Goal: Communication & Community: Answer question/provide support

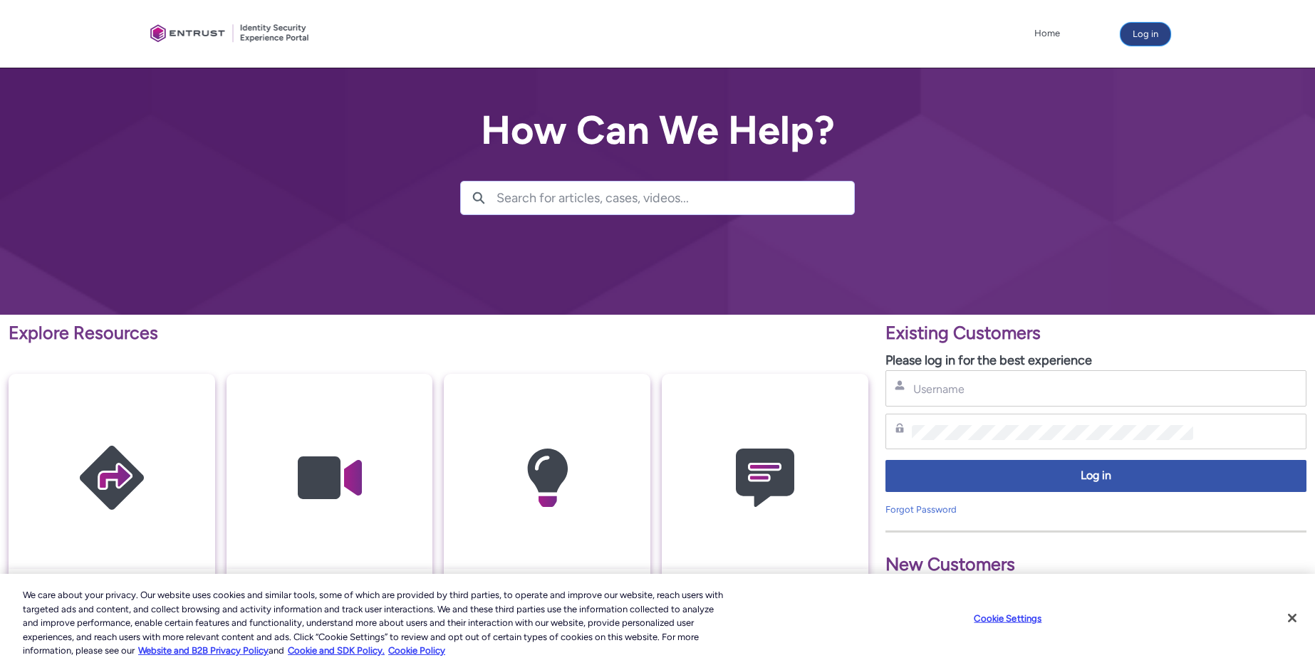
click at [1157, 43] on button "Log in" at bounding box center [1146, 34] width 50 height 23
drag, startPoint x: 896, startPoint y: 363, endPoint x: 925, endPoint y: 385, distance: 36.6
click at [897, 363] on p "Please log in for the best experience" at bounding box center [1096, 360] width 421 height 19
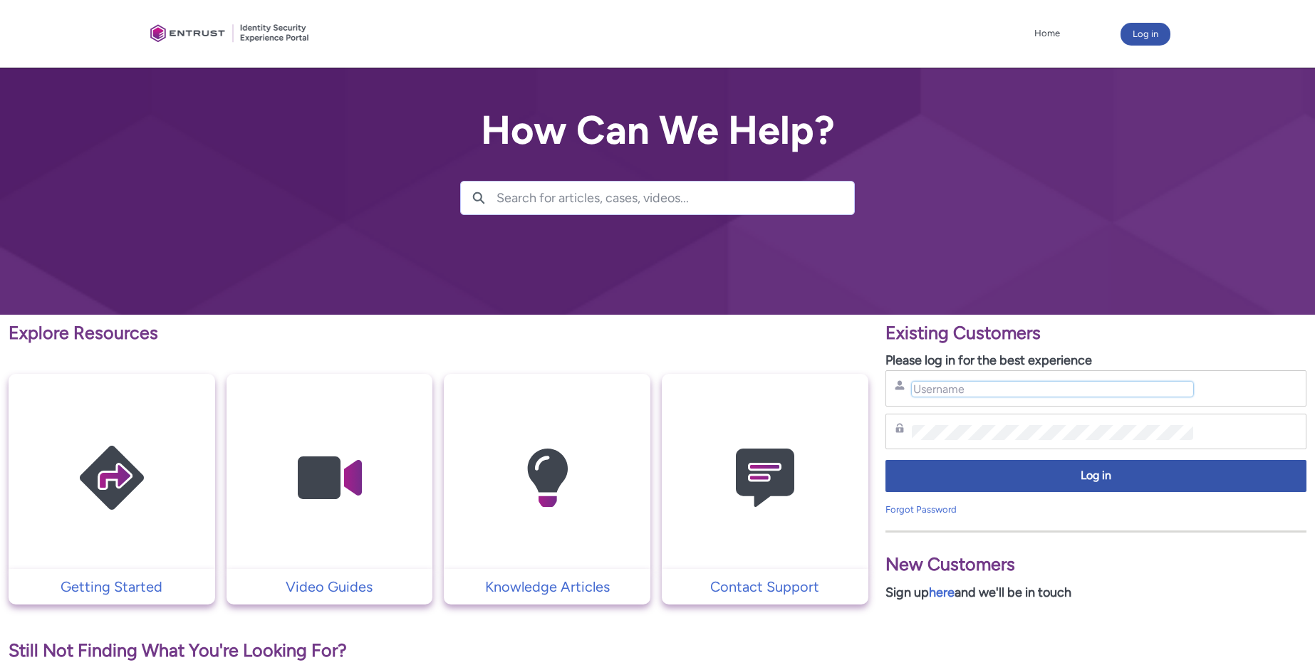
click at [940, 390] on input "Username" at bounding box center [1053, 389] width 282 height 15
type input "[EMAIL_ADDRESS][DOMAIN_NAME]"
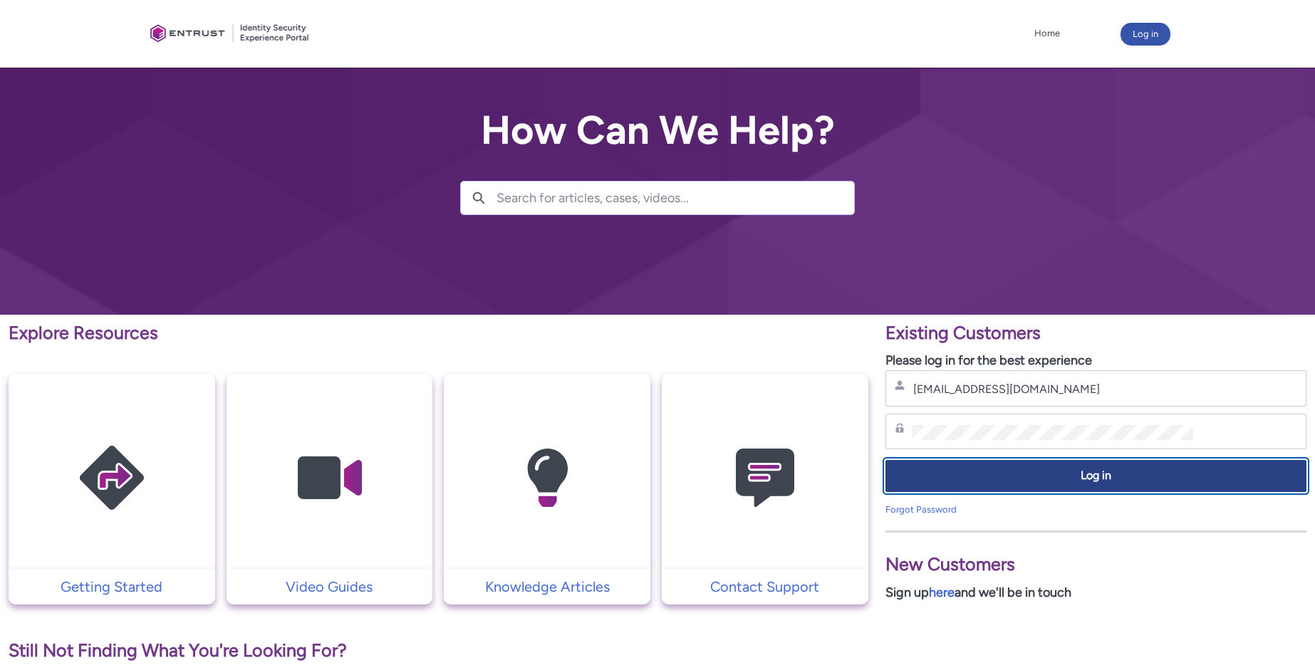
click at [1040, 476] on span "Log in" at bounding box center [1096, 476] width 403 height 16
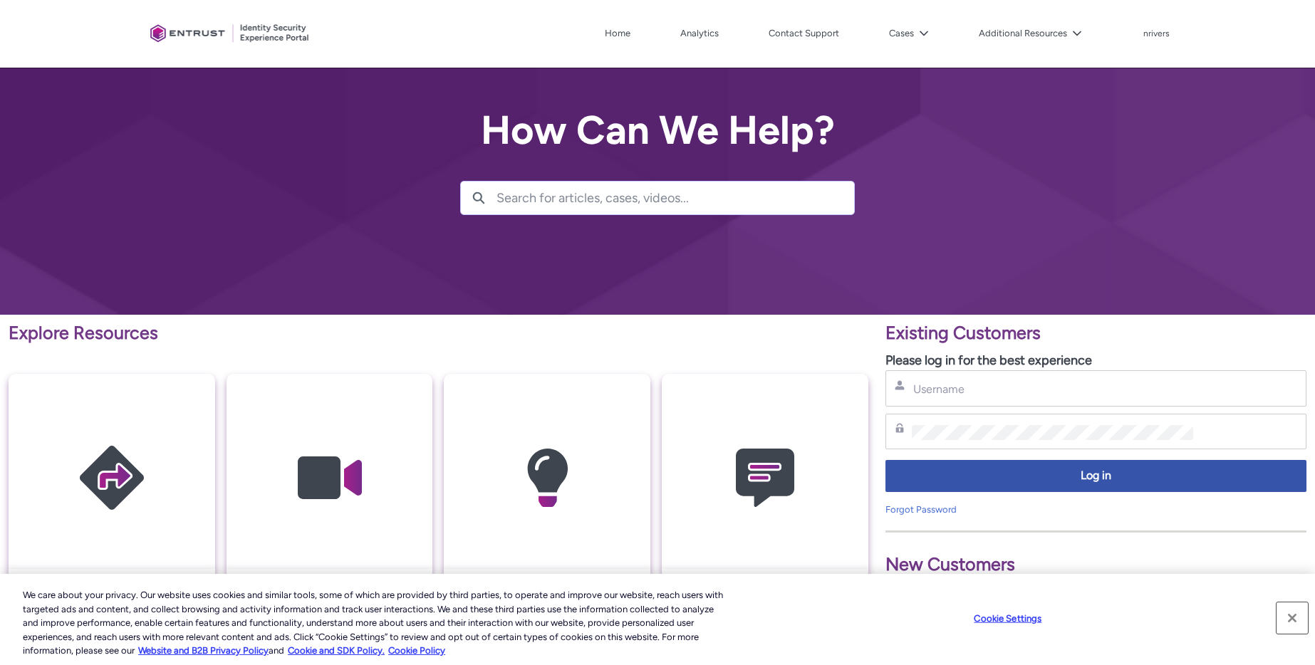
click at [1297, 613] on button "Close" at bounding box center [1292, 618] width 31 height 31
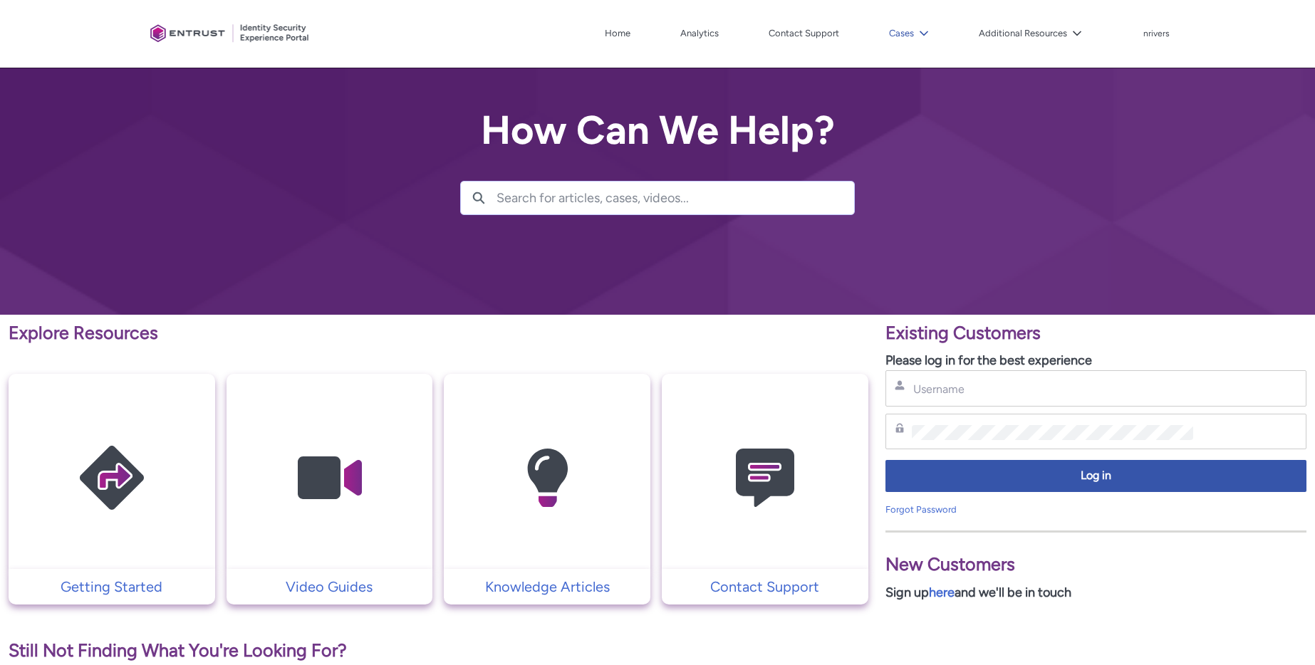
click at [903, 28] on button "Cases" at bounding box center [909, 33] width 47 height 21
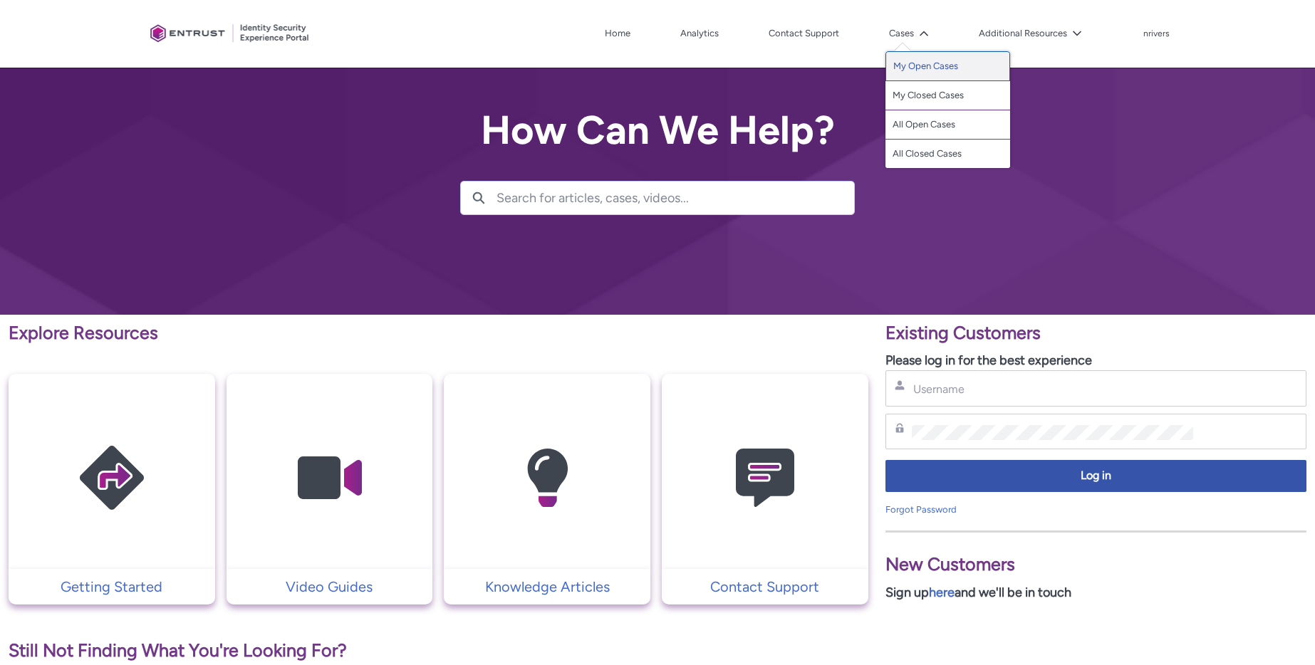
click at [906, 71] on link "My Open Cases" at bounding box center [948, 66] width 125 height 30
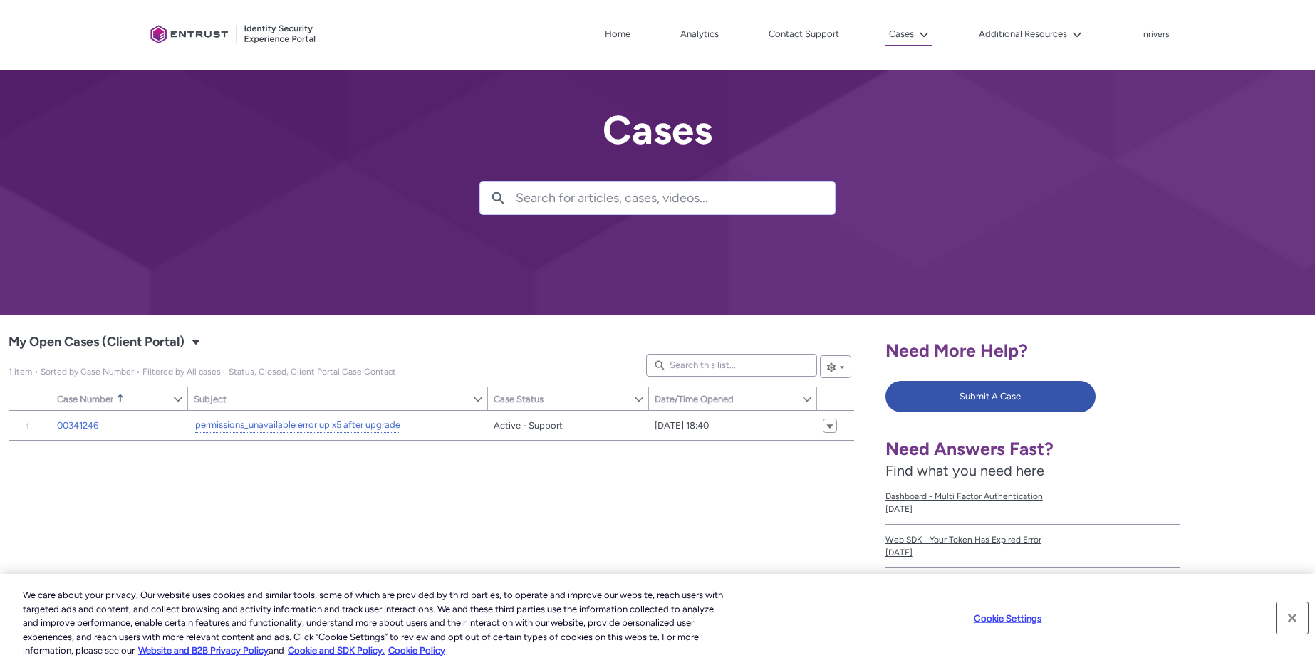
click at [1294, 616] on button "Close" at bounding box center [1292, 618] width 31 height 31
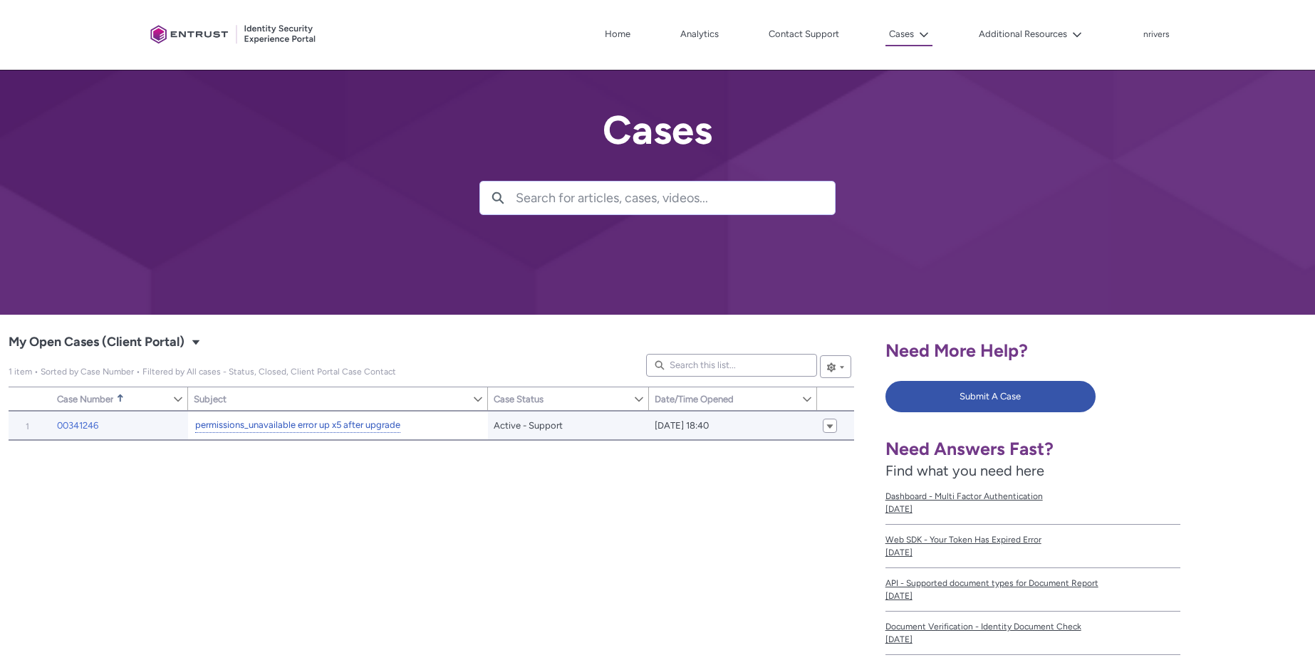
click at [267, 422] on link "permissions_unavailable error up x5 after upgrade" at bounding box center [297, 425] width 205 height 15
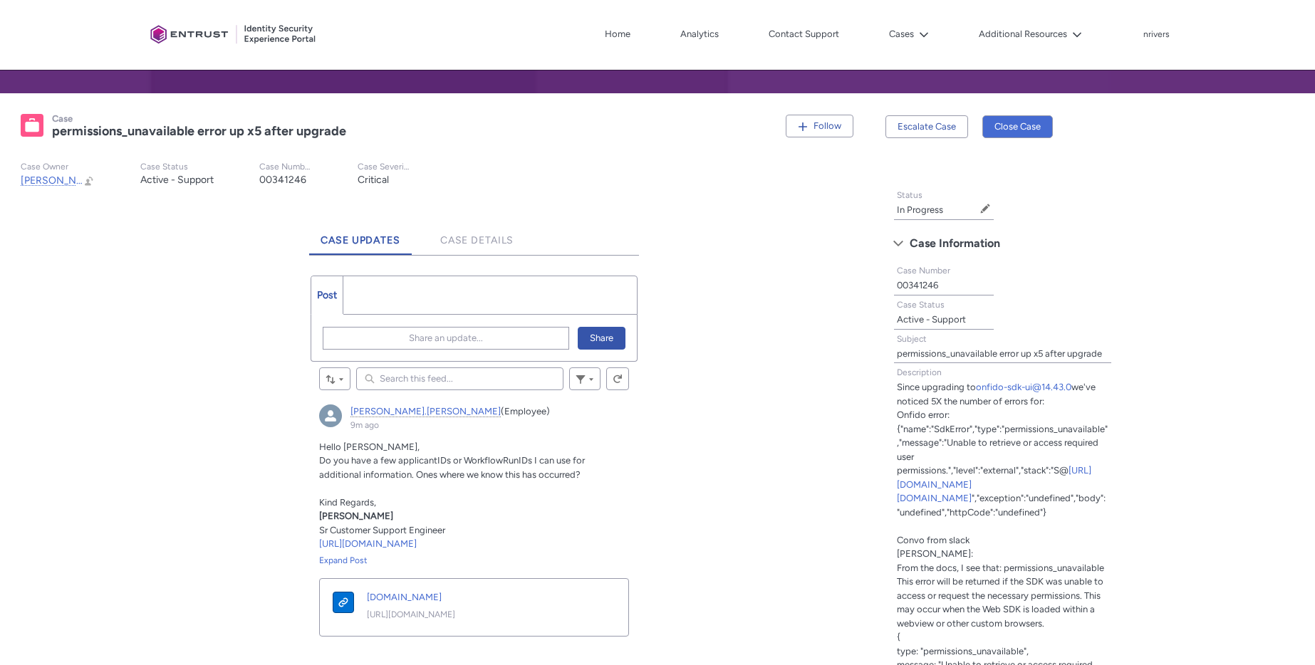
scroll to position [155, 0]
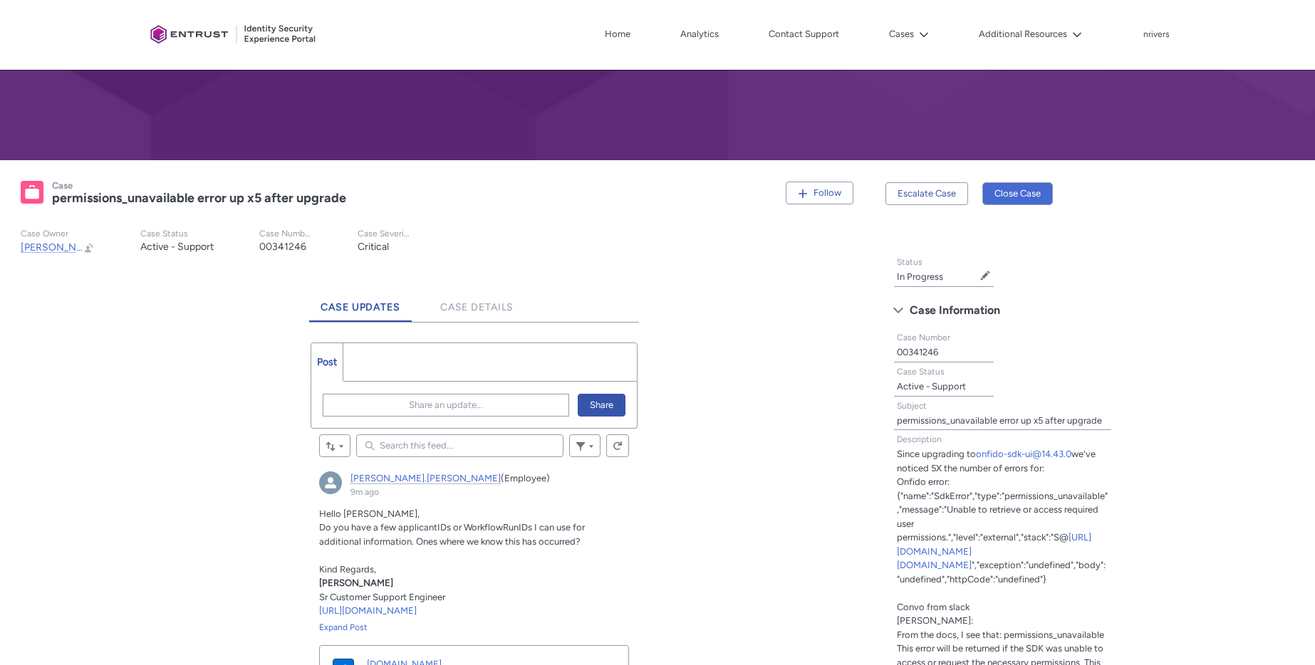
click at [420, 360] on ul "Post More" at bounding box center [474, 362] width 327 height 39
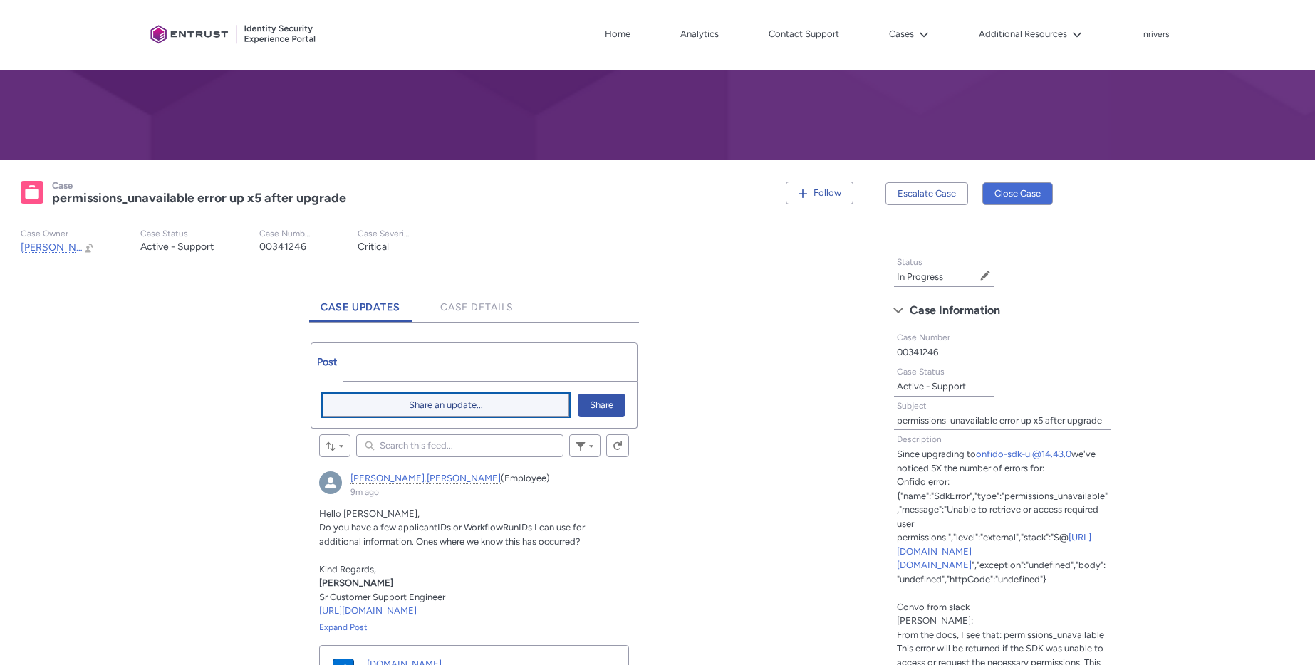
click at [375, 408] on button "Share an update..." at bounding box center [446, 405] width 246 height 23
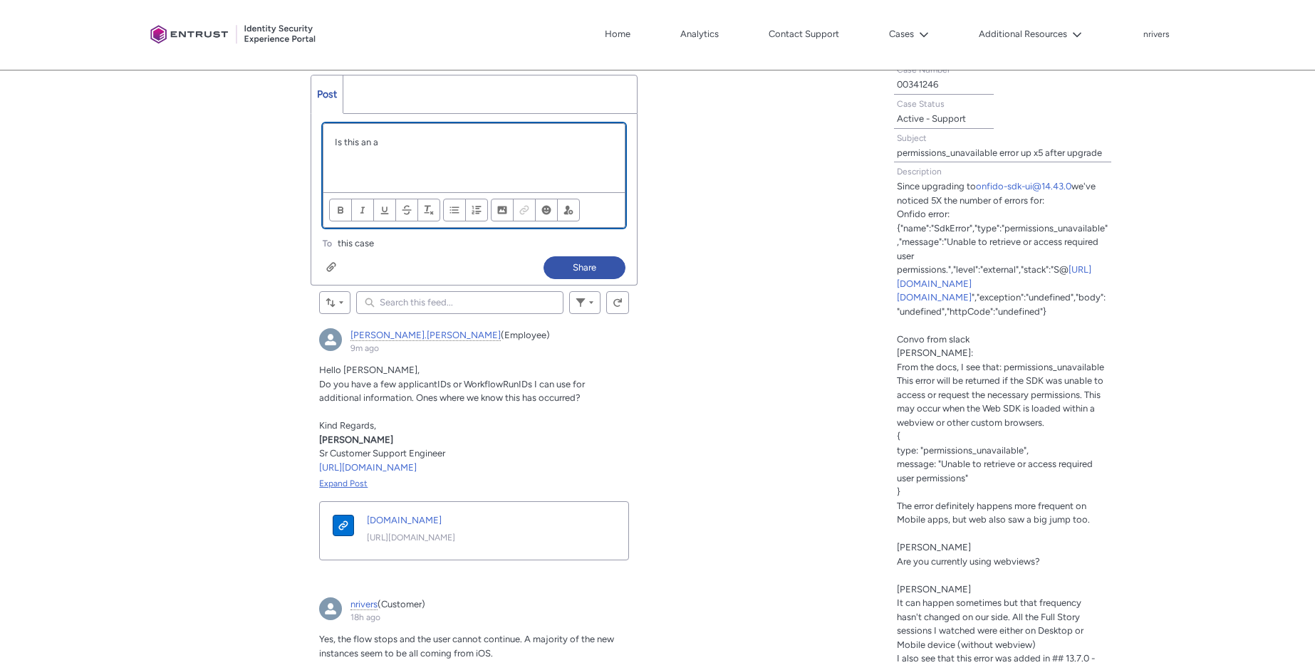
scroll to position [445, 0]
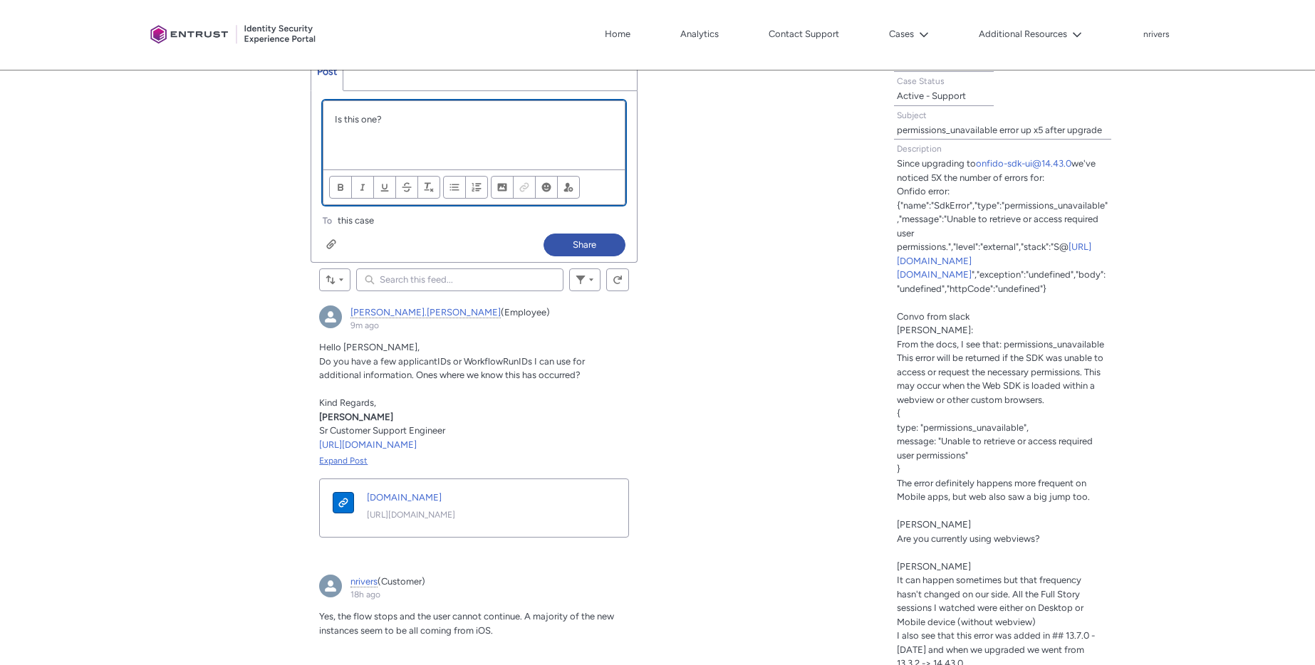
paste div "Chatter Publisher"
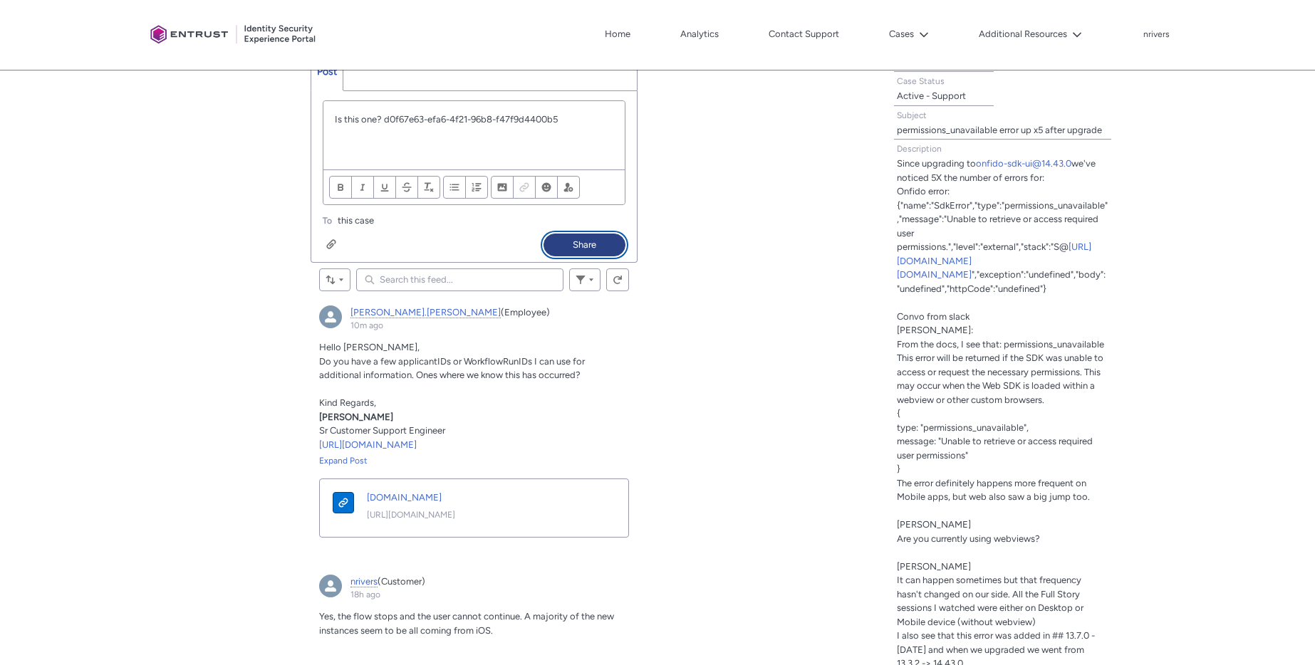
click at [581, 243] on button "Share" at bounding box center [585, 245] width 82 height 23
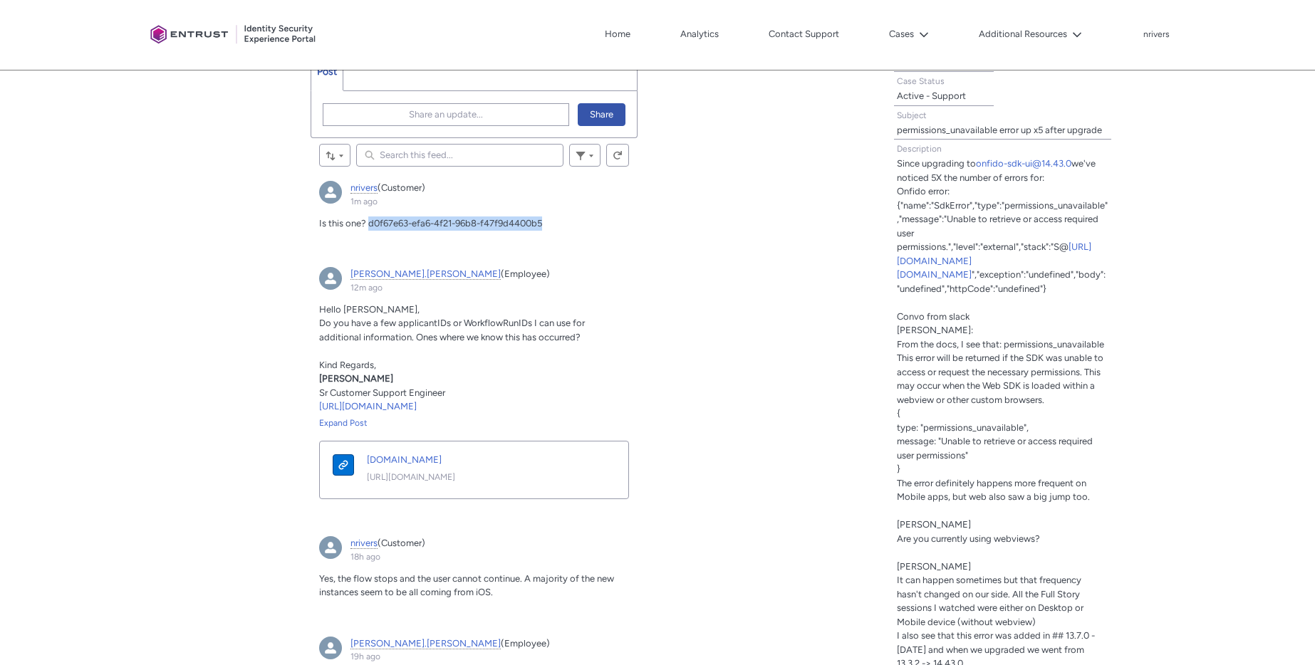
drag, startPoint x: 369, startPoint y: 224, endPoint x: 594, endPoint y: 207, distance: 225.7
click at [564, 221] on p "Is this one? d0f67e63-efa6-4f21-96b8-f47f9d4400b5" at bounding box center [474, 224] width 310 height 14
copy span "d0f67e63-efa6-4f21-96b8-f47f9d4400b5"
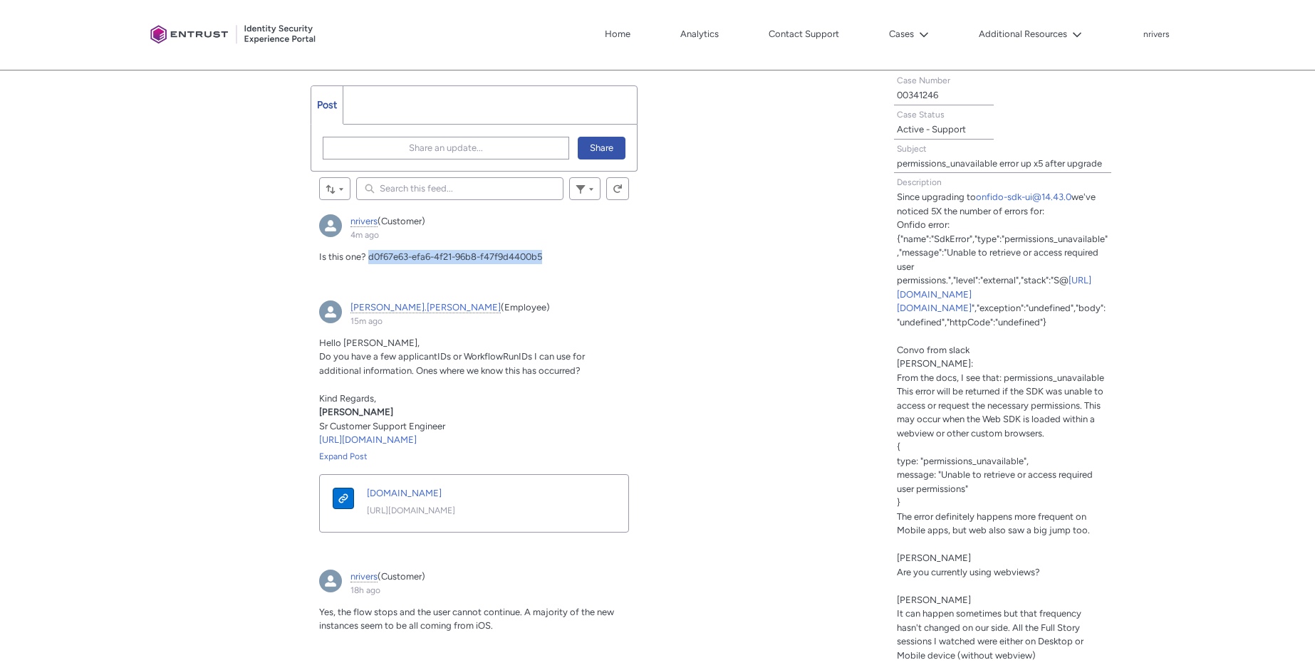
scroll to position [411, 0]
click at [412, 111] on ul "Post More" at bounding box center [474, 105] width 327 height 39
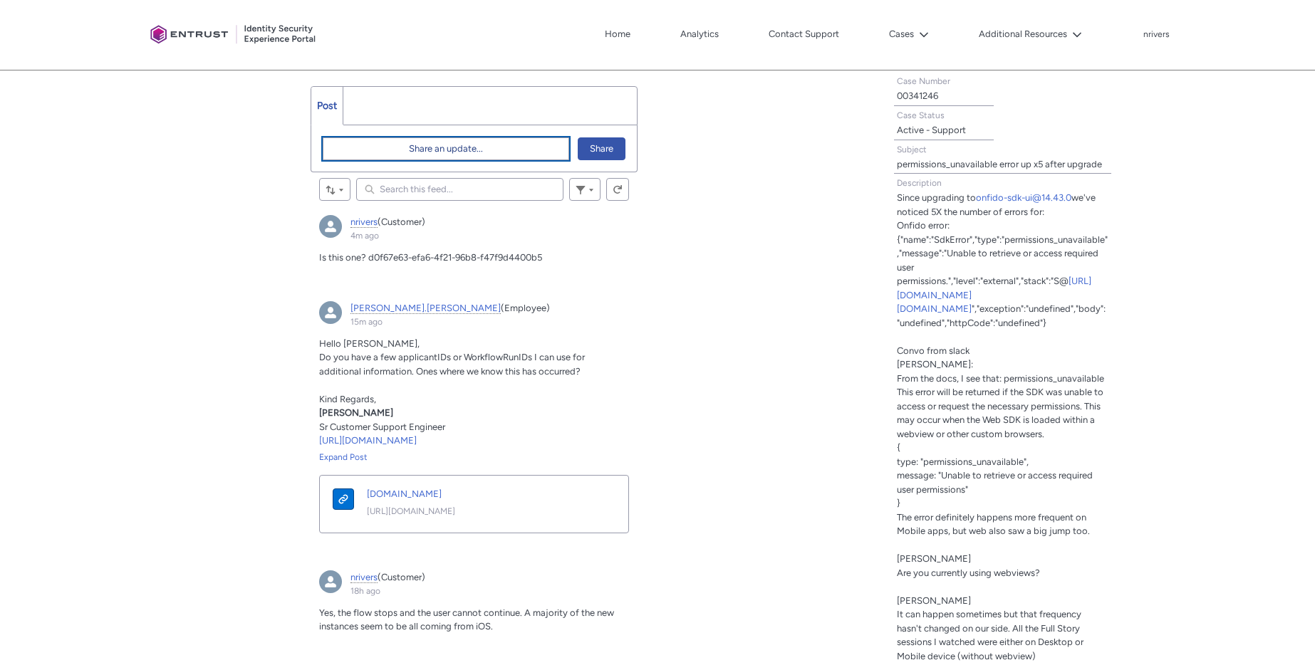
click at [393, 152] on button "Share an update..." at bounding box center [446, 148] width 246 height 23
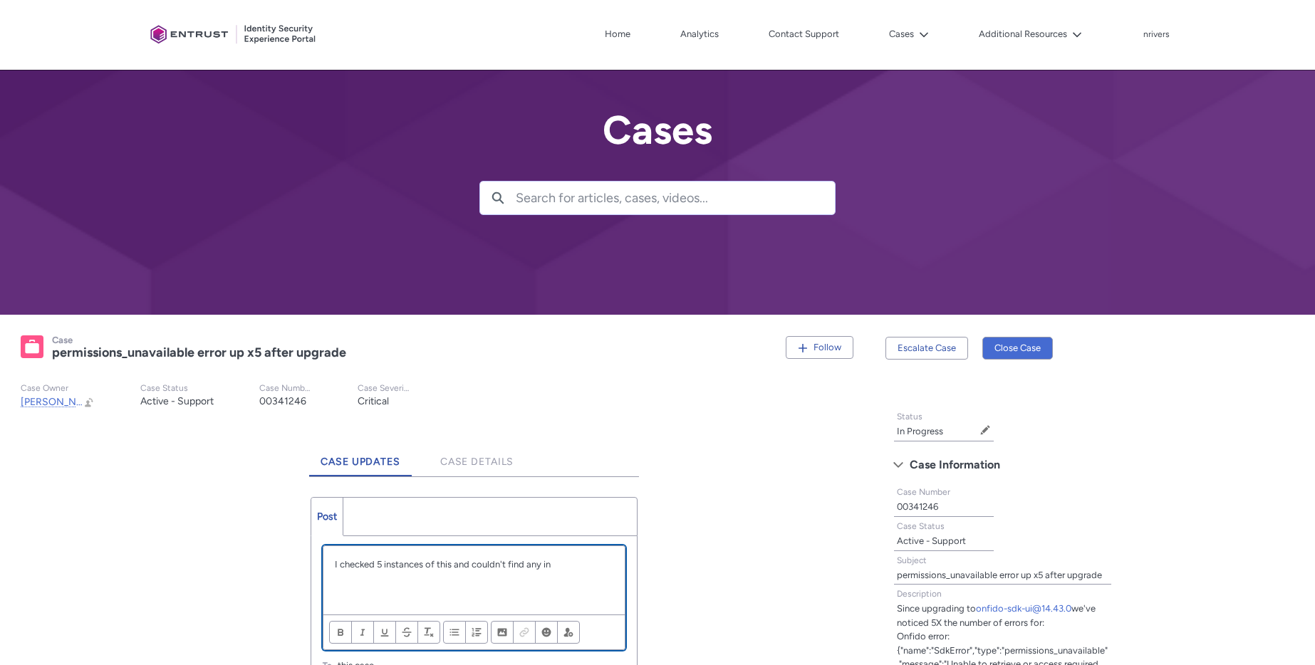
scroll to position [0, 0]
click at [531, 566] on p "I checked 5 instances of this and couldn't find any in https://dashboard.onfido…" at bounding box center [474, 572] width 279 height 28
drag, startPoint x: 531, startPoint y: 566, endPoint x: 595, endPoint y: 538, distance: 69.5
click at [531, 566] on p "I checked 5 instances of this and couldn't find any in https://dashboard.onfido…" at bounding box center [474, 572] width 279 height 28
click at [570, 581] on p "I checked 5 instances of this and couldn't find of the users in https://dashboa…" at bounding box center [474, 572] width 279 height 28
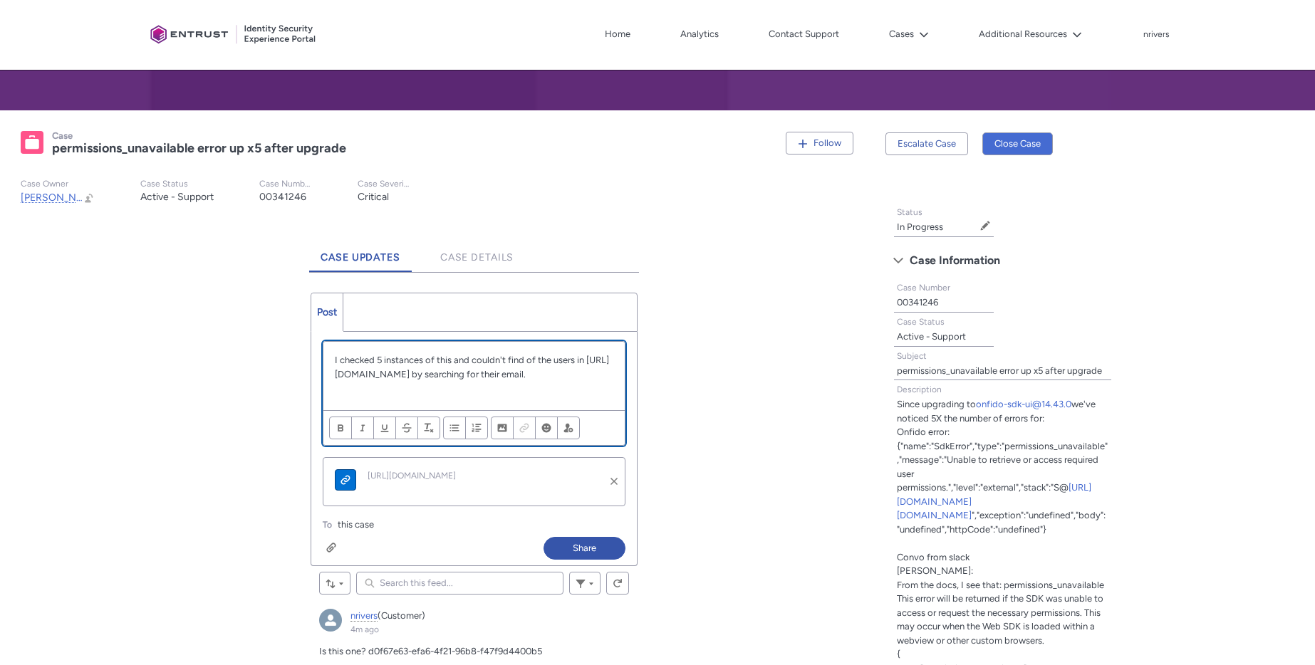
scroll to position [214, 0]
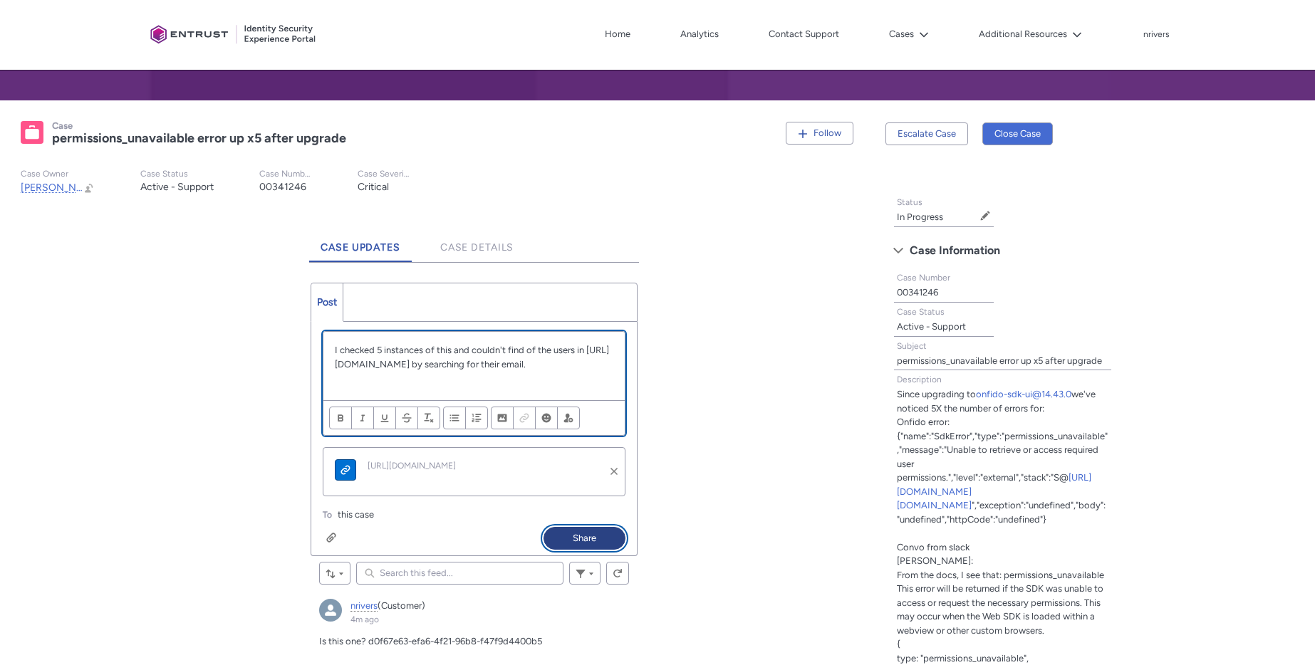
click at [581, 537] on button "Share" at bounding box center [585, 538] width 82 height 23
